Goal: Use online tool/utility: Utilize a website feature to perform a specific function

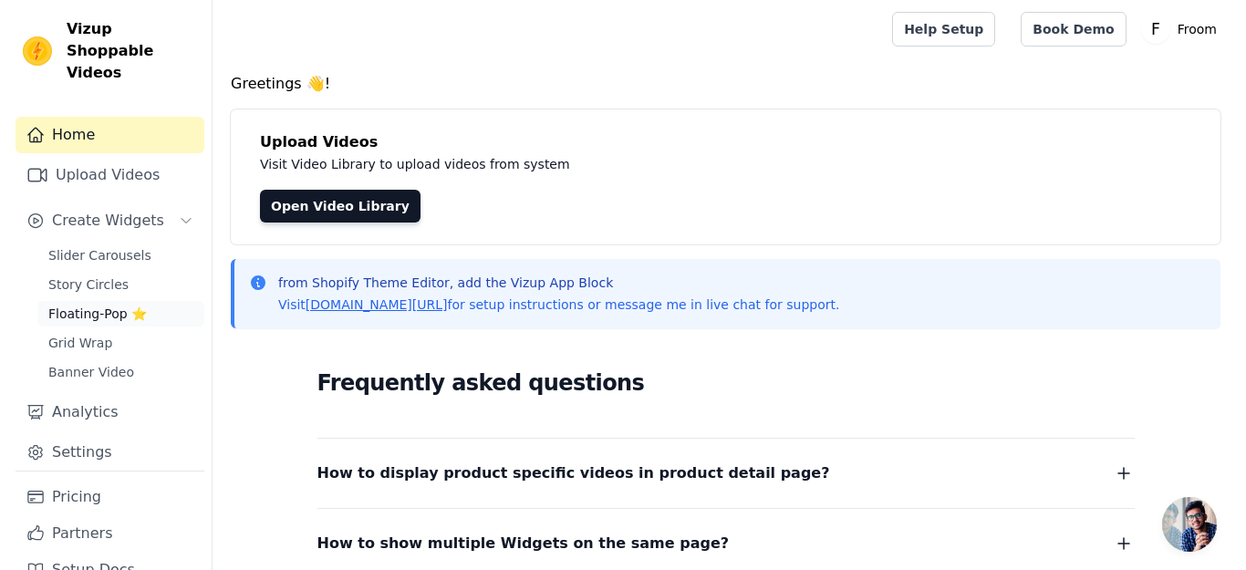
scroll to position [33, 0]
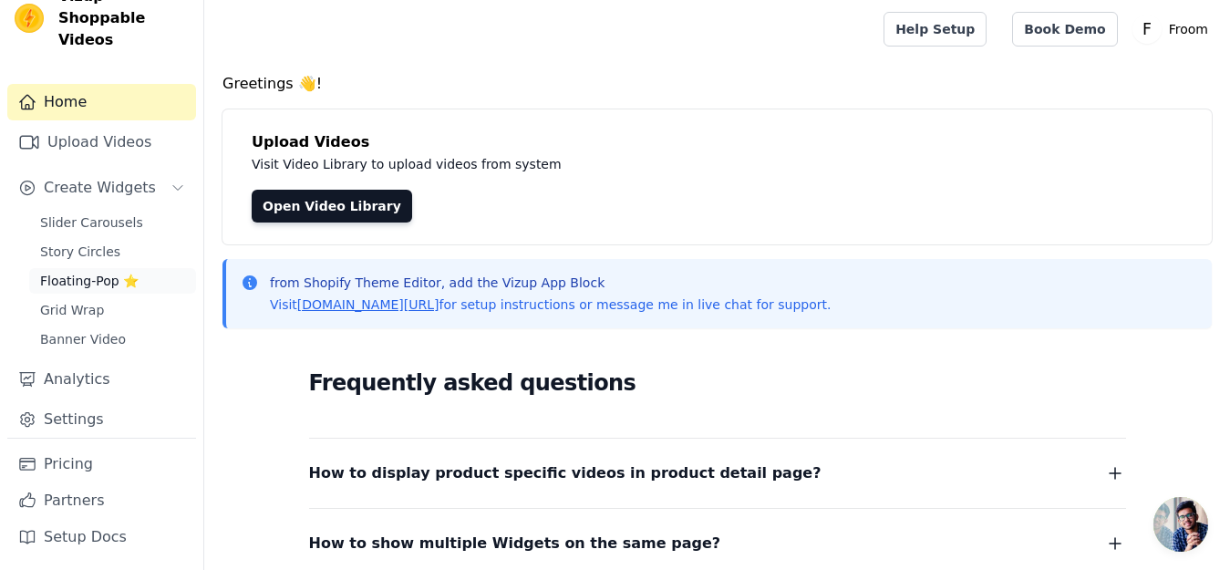
click at [117, 282] on span "Floating-Pop ⭐" at bounding box center [89, 281] width 98 height 18
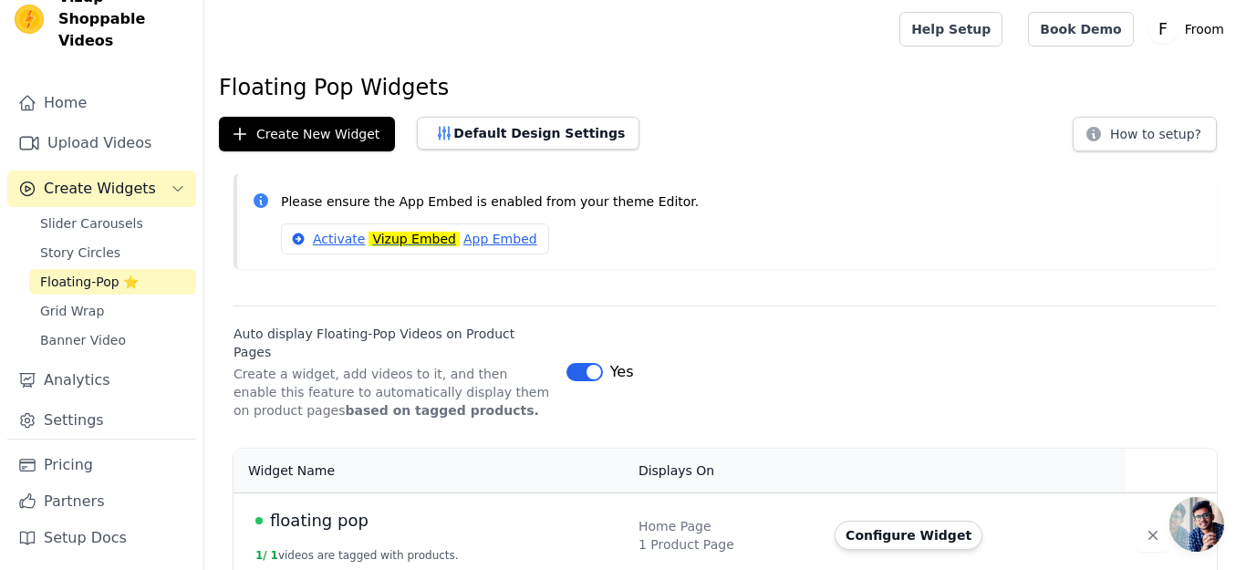
scroll to position [33, 0]
click at [345, 237] on link "Activate Vizup Embed App Embed" at bounding box center [415, 238] width 268 height 31
click at [119, 281] on span "Floating-Pop ⭐" at bounding box center [89, 281] width 98 height 18
click at [119, 283] on span "Floating-Pop ⭐" at bounding box center [89, 281] width 98 height 18
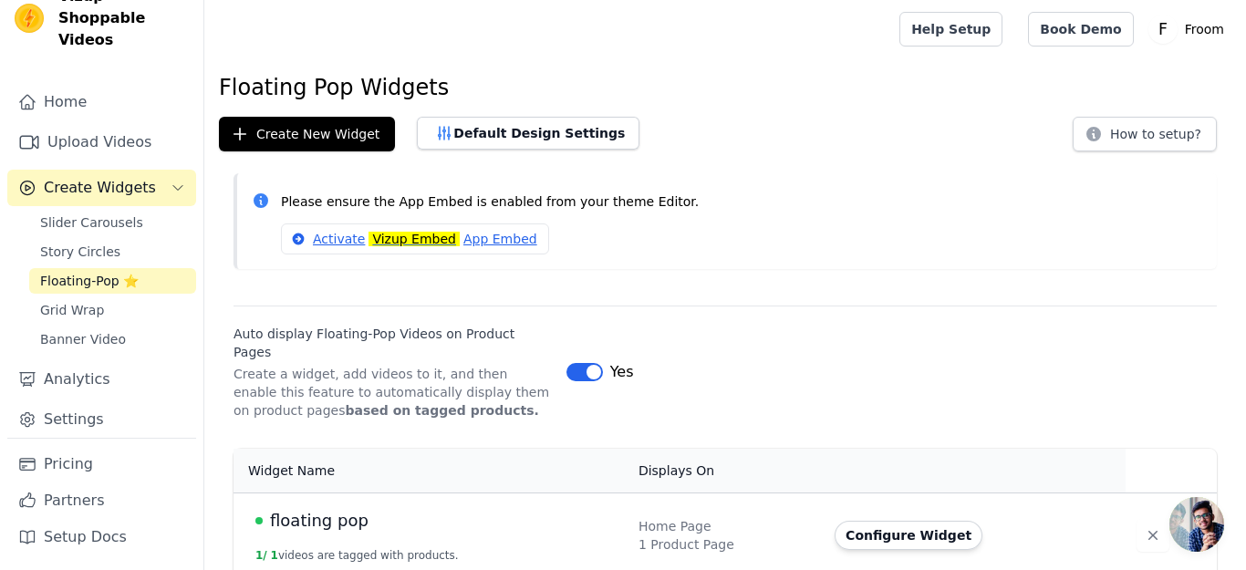
click at [119, 289] on span "Floating-Pop ⭐" at bounding box center [89, 281] width 98 height 18
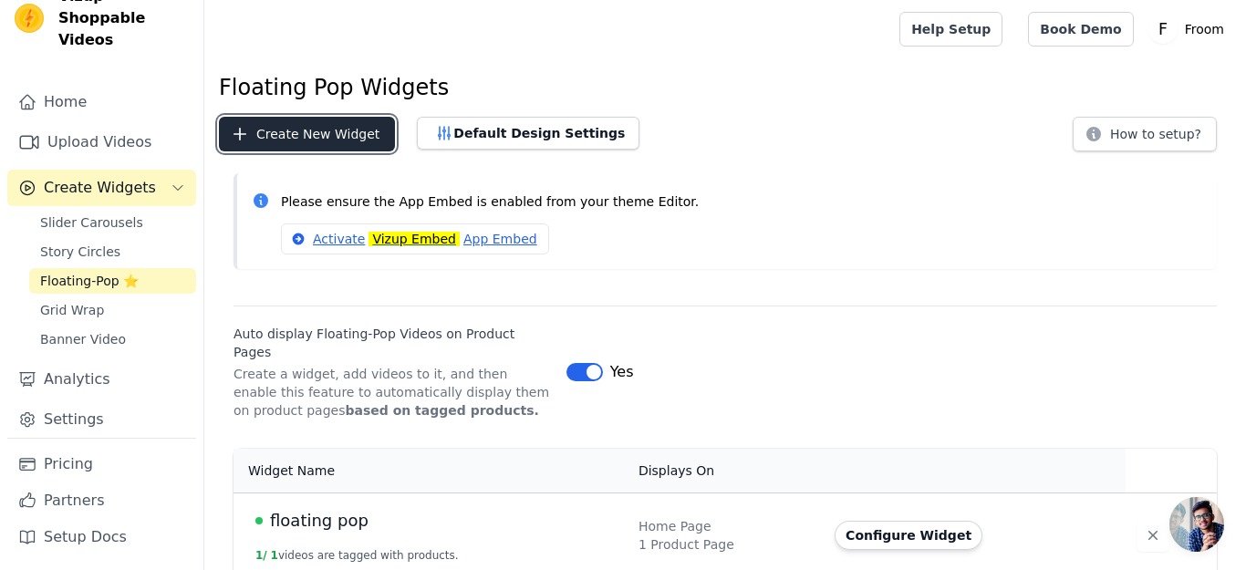
click at [308, 121] on button "Create New Widget" at bounding box center [307, 134] width 176 height 35
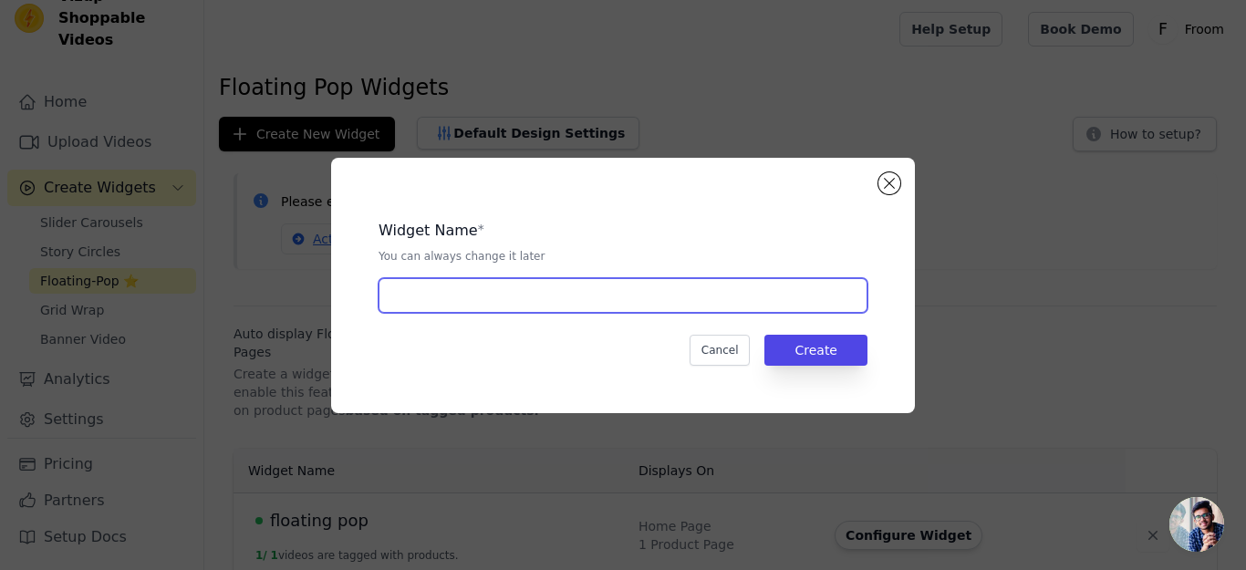
click at [431, 308] on input "text" at bounding box center [622, 295] width 489 height 35
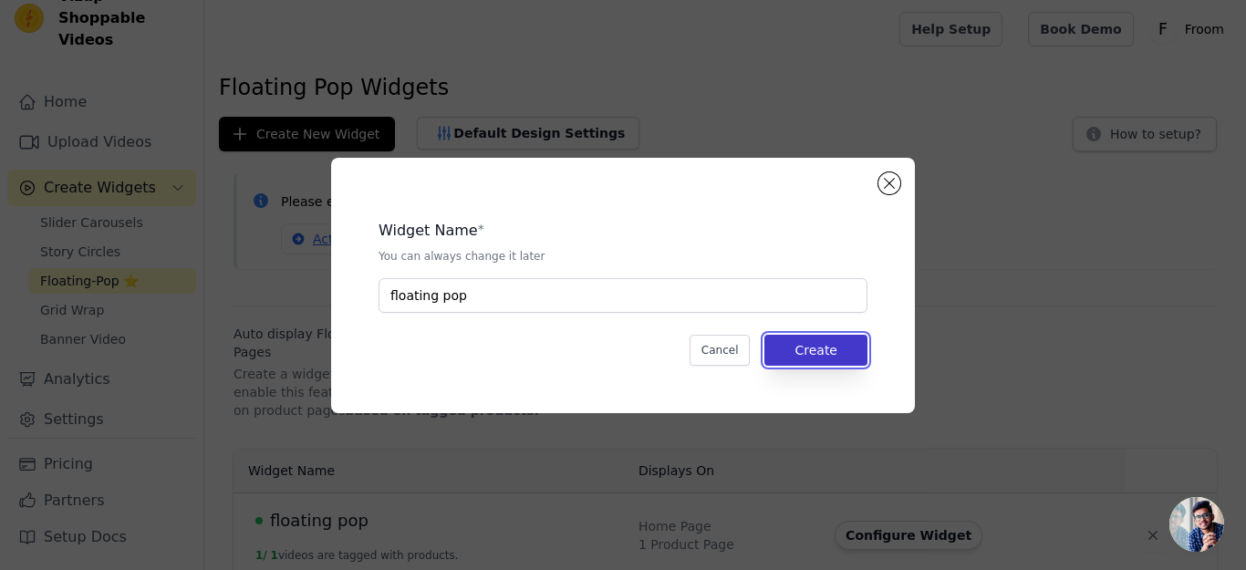
click at [840, 351] on button "Create" at bounding box center [815, 350] width 103 height 31
click at [840, 352] on button "Create" at bounding box center [815, 350] width 103 height 31
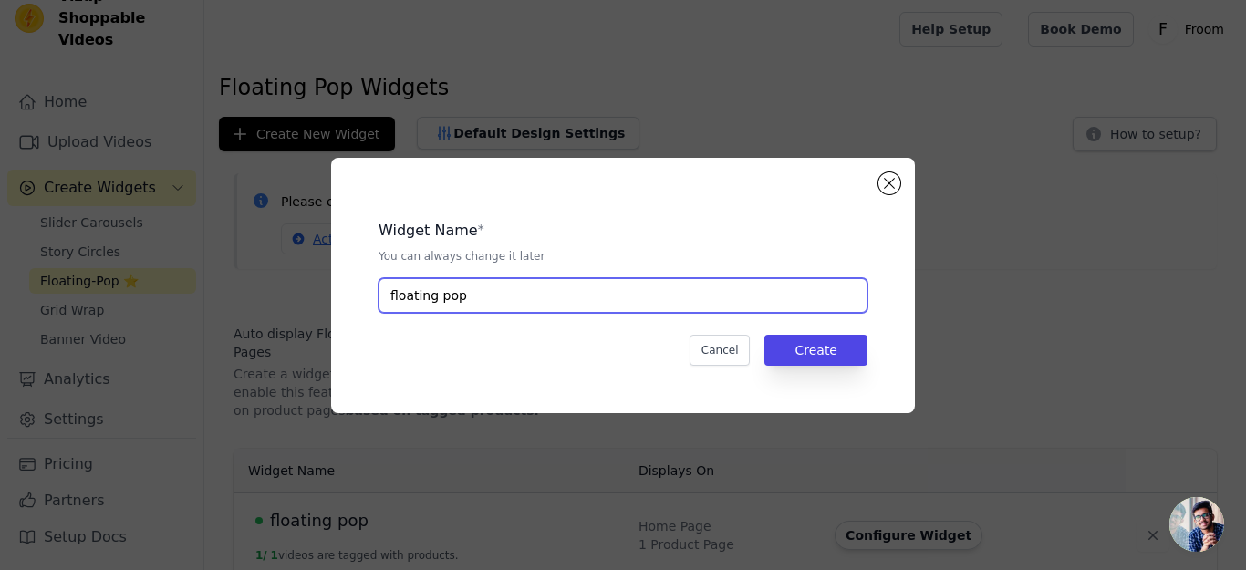
click at [657, 304] on input "floating pop" at bounding box center [622, 295] width 489 height 35
type input "f"
type input "pop floating"
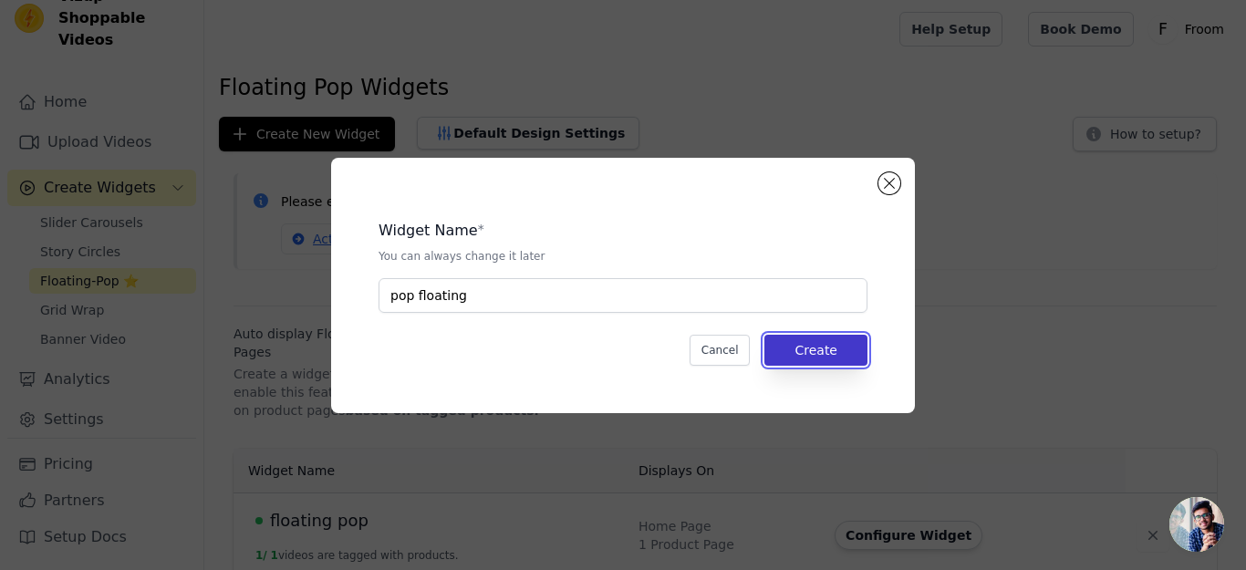
click at [795, 350] on button "Create" at bounding box center [815, 350] width 103 height 31
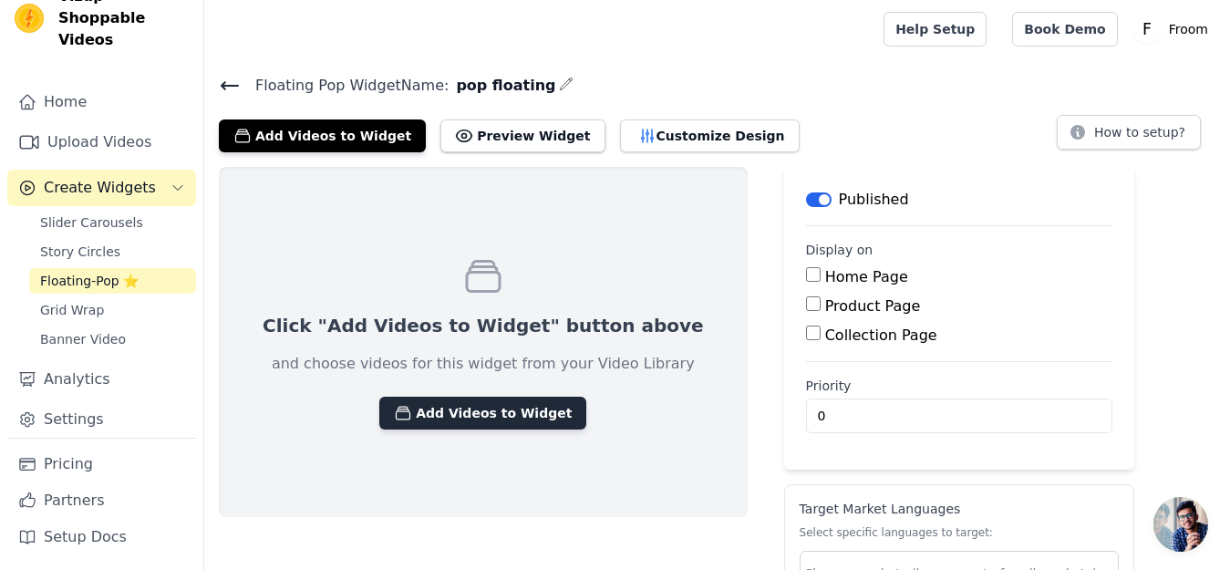
click at [480, 408] on button "Add Videos to Widget" at bounding box center [482, 413] width 207 height 33
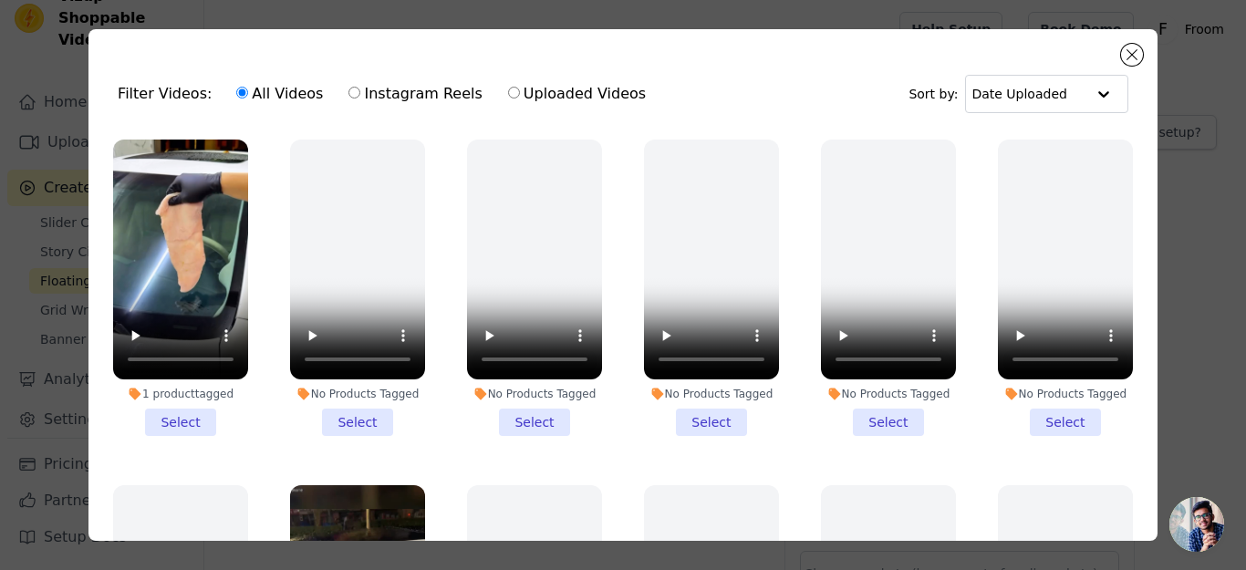
click at [197, 412] on li "1 product tagged Select" at bounding box center [180, 288] width 135 height 296
click at [0, 0] on input "1 product tagged Select" at bounding box center [0, 0] width 0 height 0
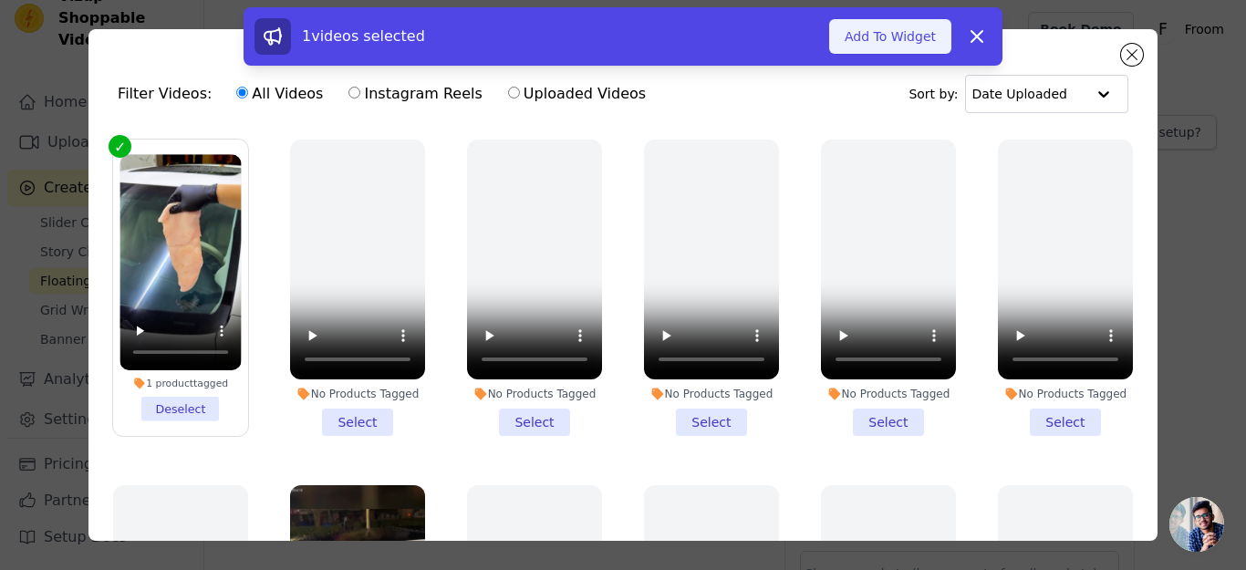
click at [894, 37] on button "Add To Widget" at bounding box center [890, 36] width 122 height 35
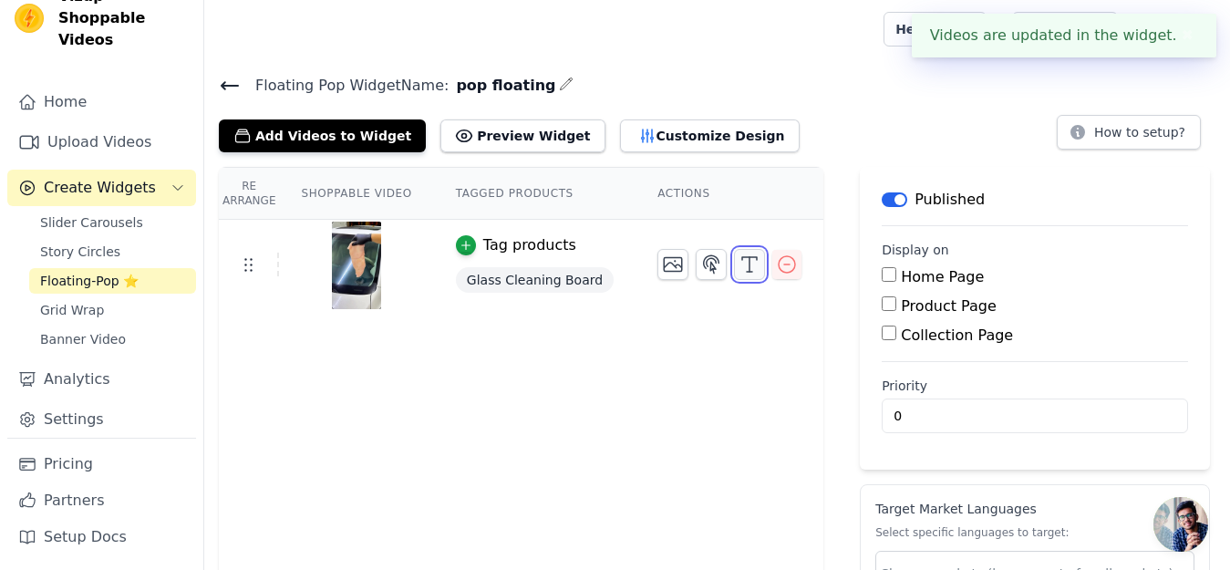
click at [734, 249] on button "button" at bounding box center [749, 264] width 31 height 31
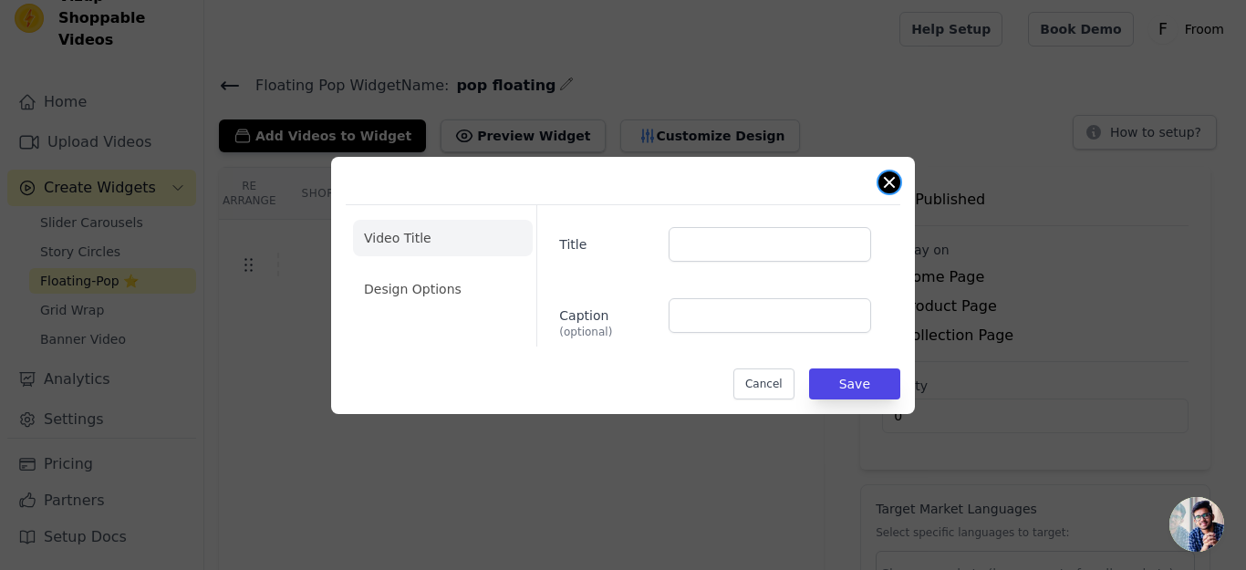
click at [889, 178] on button "Close modal" at bounding box center [889, 182] width 22 height 22
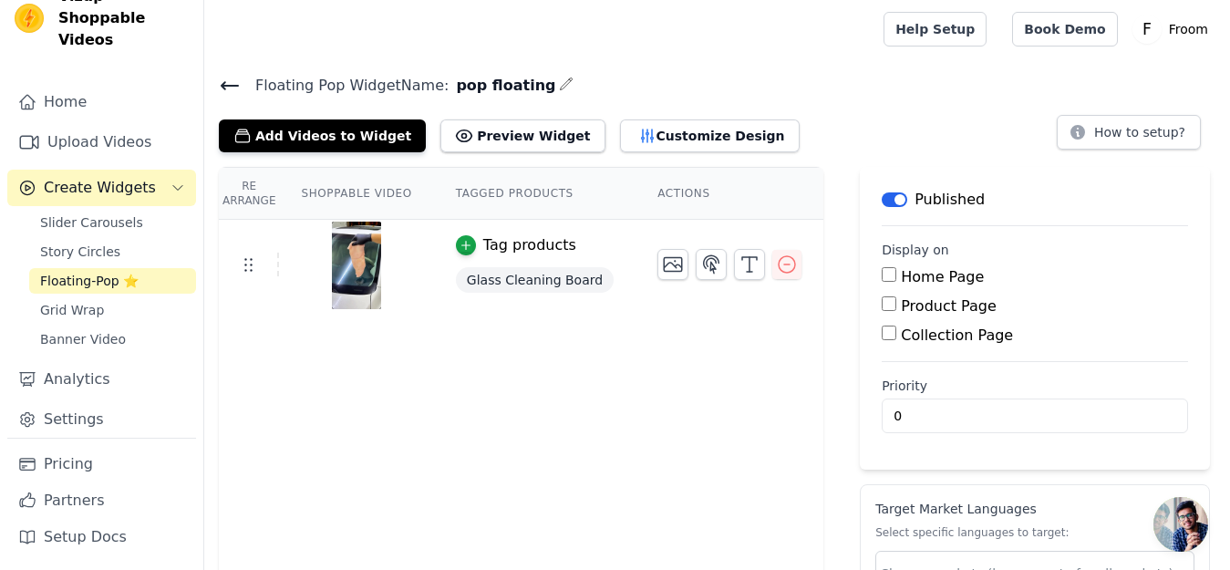
click at [882, 275] on input "Home Page" at bounding box center [889, 274] width 15 height 15
checkbox input "true"
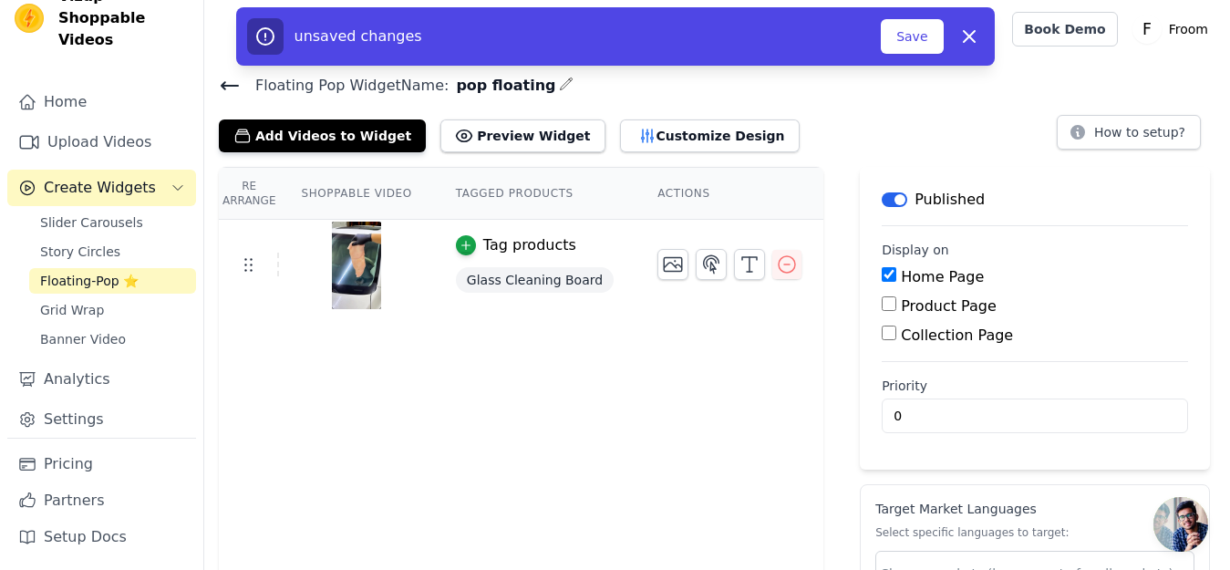
click at [882, 305] on input "Product Page" at bounding box center [889, 303] width 15 height 15
checkbox input "true"
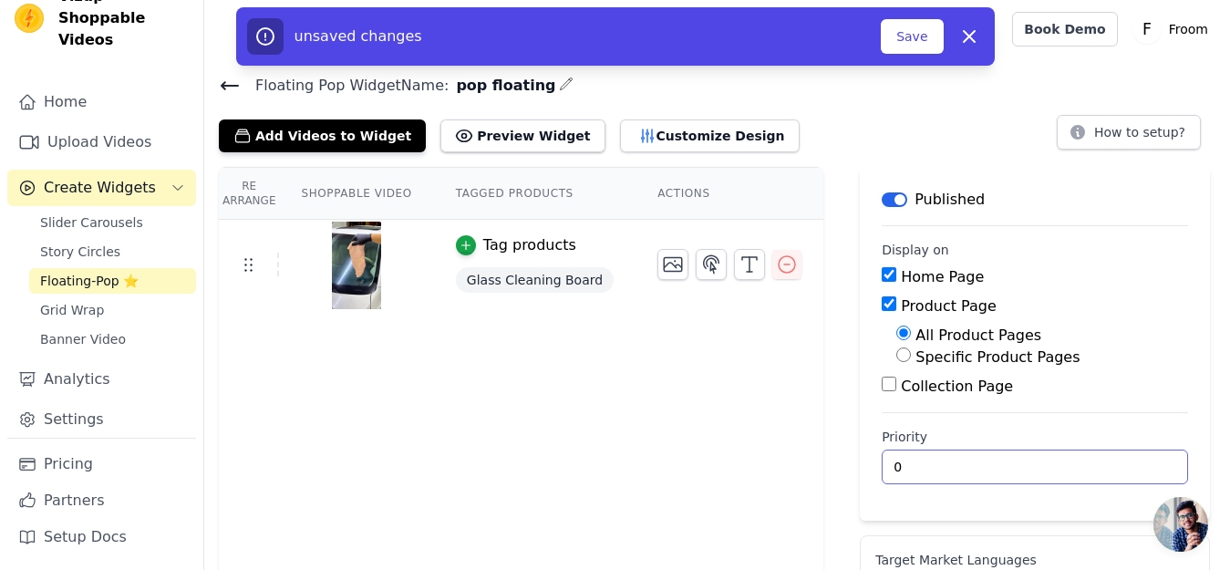
click at [1110, 465] on input "0" at bounding box center [1035, 467] width 306 height 35
click at [1115, 466] on input "0" at bounding box center [1035, 467] width 306 height 35
click at [1116, 462] on input "1" at bounding box center [1035, 467] width 306 height 35
type input "0"
click at [1117, 470] on input "0" at bounding box center [1035, 467] width 306 height 35
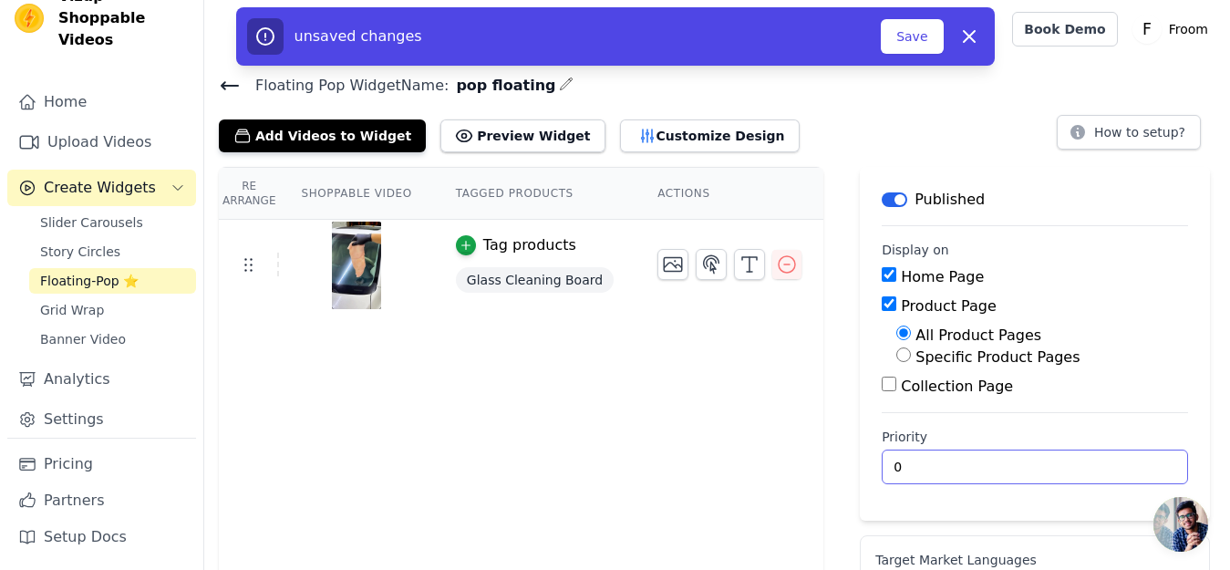
click at [1117, 470] on input "0" at bounding box center [1035, 467] width 306 height 35
click at [925, 36] on button "Save" at bounding box center [912, 36] width 62 height 35
